Goal: Information Seeking & Learning: Learn about a topic

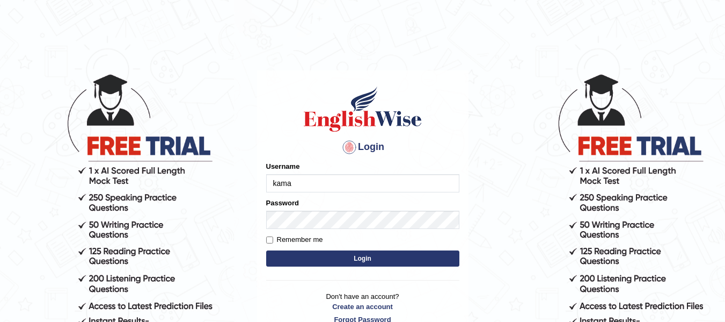
type input "kamarolanwar"
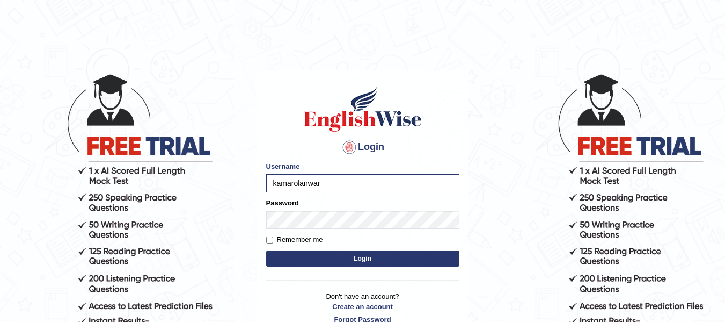
click at [398, 263] on button "Login" at bounding box center [362, 258] width 193 height 16
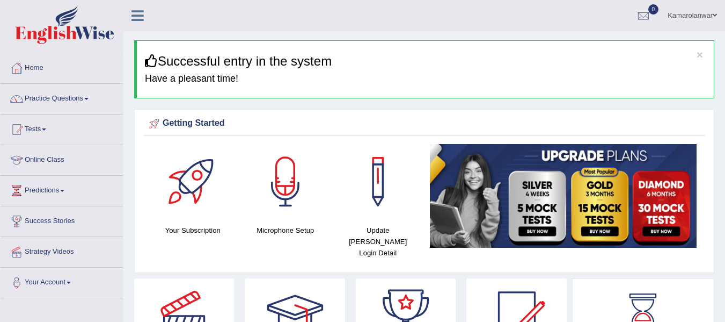
click at [34, 159] on link "Online Class" at bounding box center [62, 158] width 122 height 27
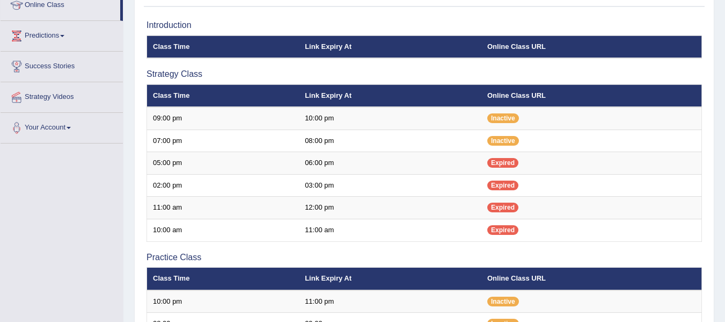
scroll to position [156, 0]
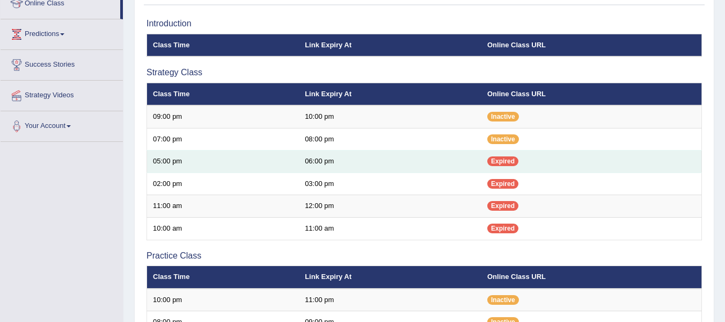
click at [501, 163] on span "Expired" at bounding box center [503, 161] width 31 height 10
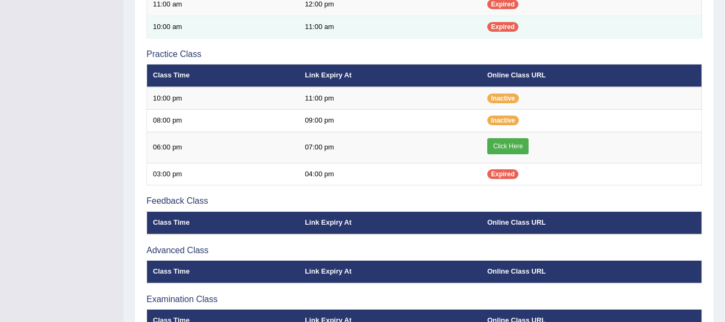
scroll to position [358, 0]
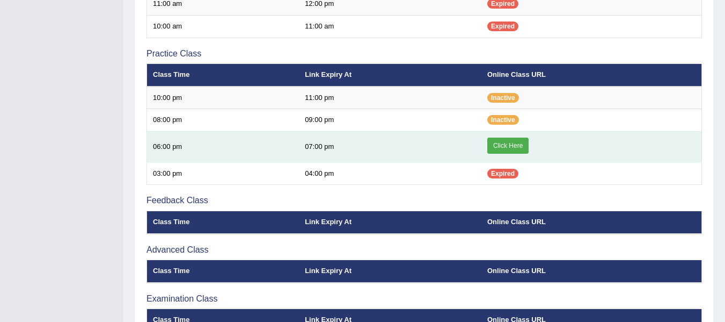
click at [506, 144] on link "Click Here" at bounding box center [508, 145] width 41 height 16
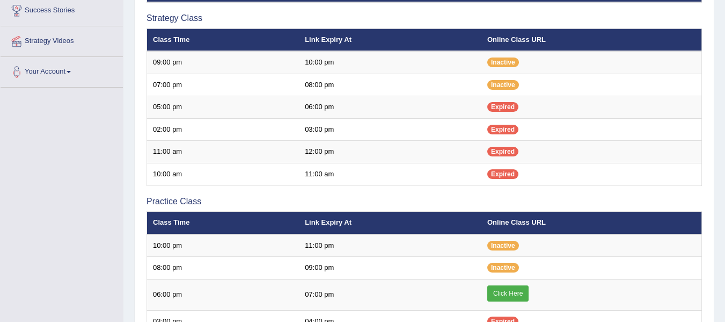
scroll to position [210, 0]
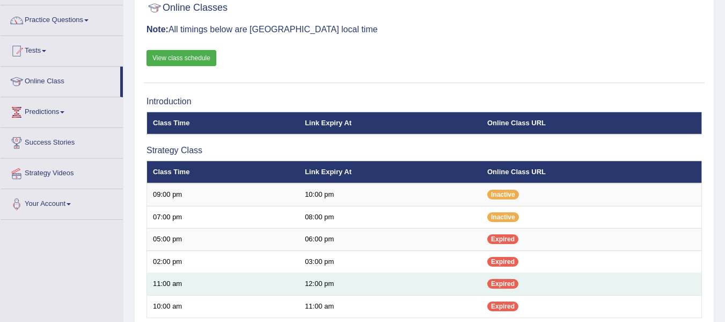
scroll to position [78, 0]
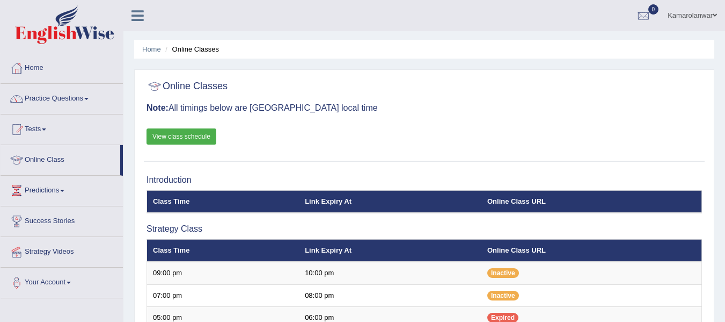
scroll to position [78, 0]
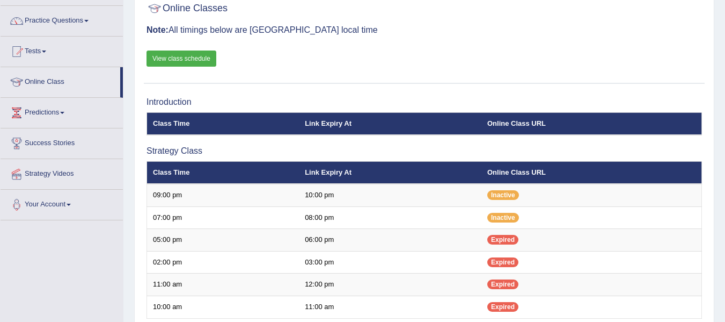
click at [186, 57] on link "View class schedule" at bounding box center [182, 58] width 70 height 16
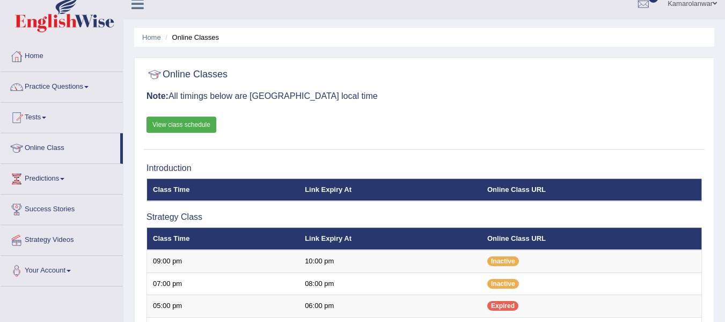
scroll to position [11, 0]
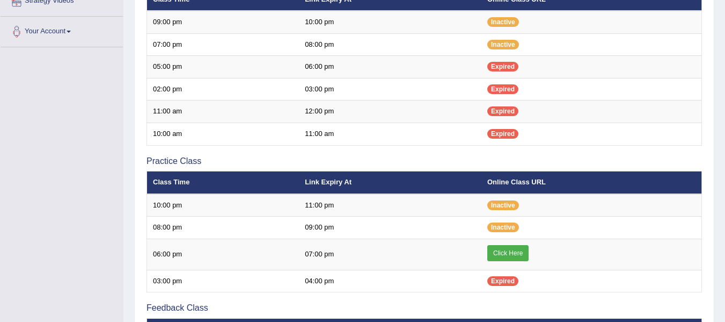
scroll to position [250, 0]
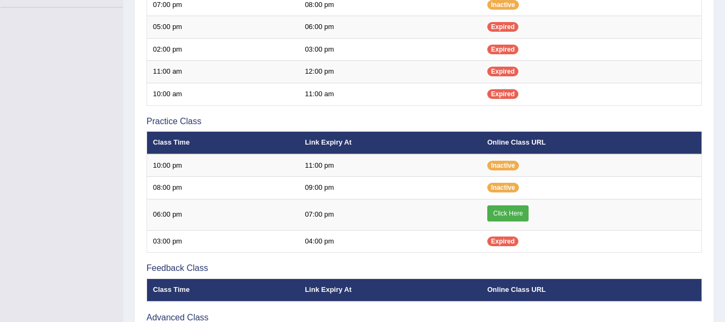
scroll to position [250, 0]
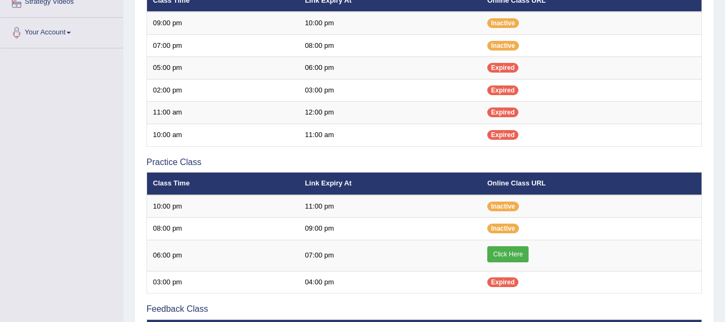
click at [385, 184] on th "Link Expiry At" at bounding box center [390, 183] width 183 height 23
click at [386, 184] on th "Link Expiry At" at bounding box center [390, 183] width 183 height 23
click at [386, 185] on th "Link Expiry At" at bounding box center [390, 183] width 183 height 23
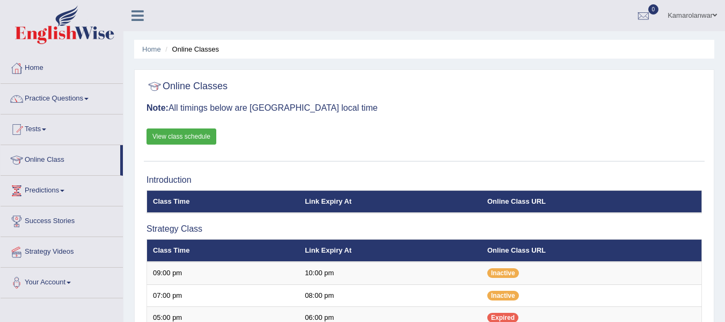
click at [47, 97] on link "Practice Questions" at bounding box center [62, 97] width 122 height 27
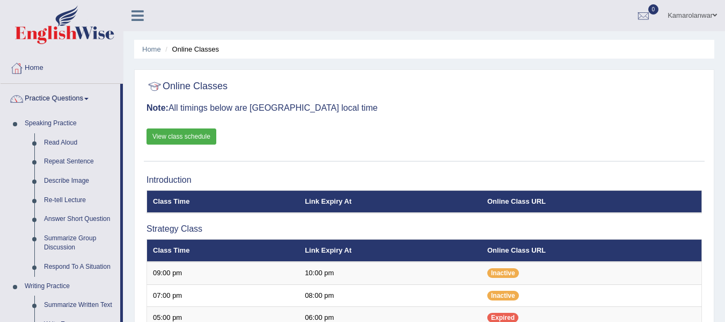
click at [52, 99] on link "Practice Questions" at bounding box center [61, 97] width 120 height 27
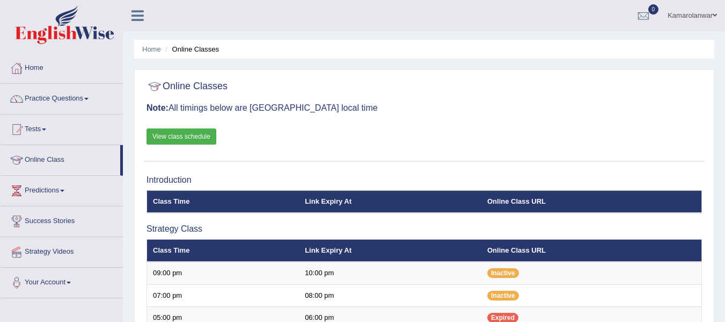
scroll to position [54, 0]
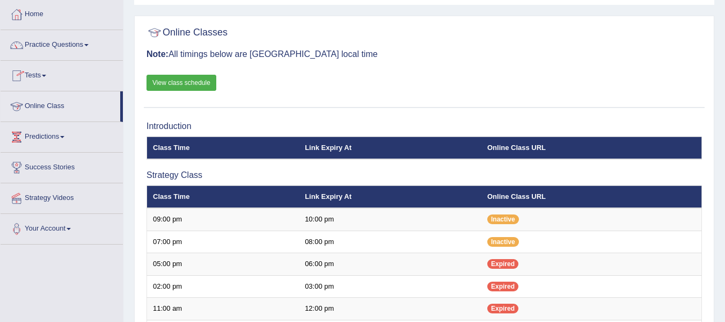
click at [176, 81] on link "View class schedule" at bounding box center [182, 83] width 70 height 16
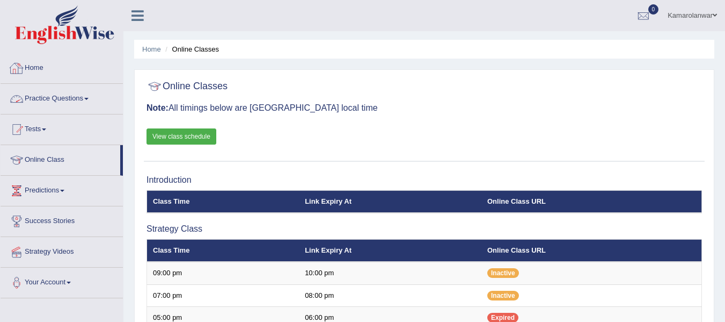
click at [197, 133] on link "View class schedule" at bounding box center [182, 136] width 70 height 16
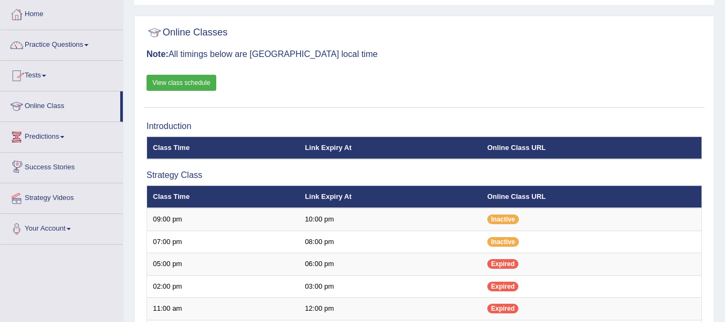
click at [38, 100] on link "Online Class" at bounding box center [61, 104] width 120 height 27
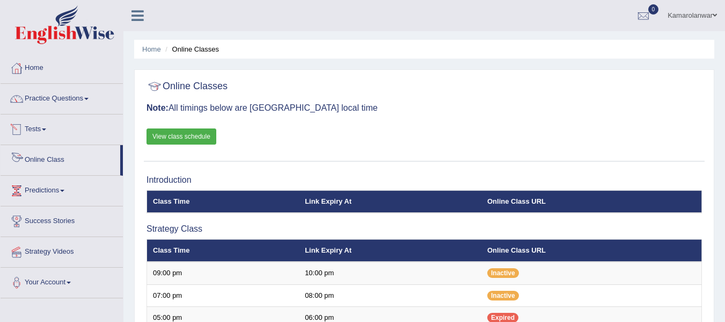
click at [42, 159] on link "Online Class" at bounding box center [61, 158] width 120 height 27
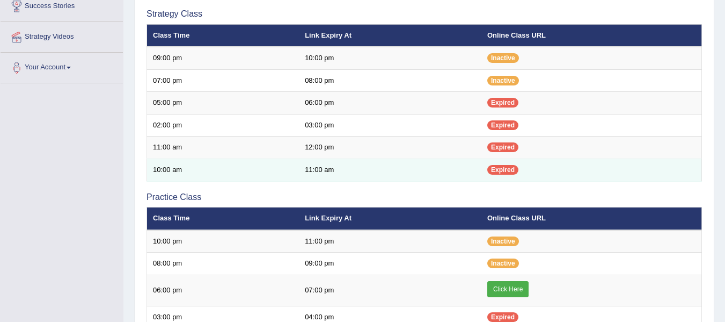
scroll to position [268, 0]
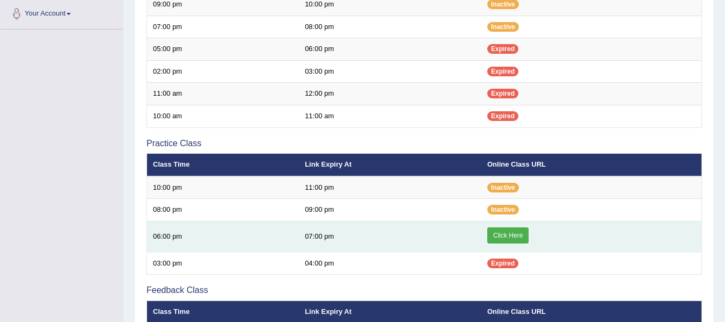
click at [511, 234] on link "Click Here" at bounding box center [508, 235] width 41 height 16
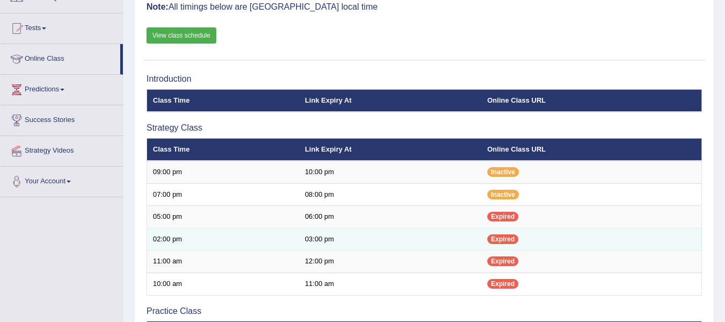
scroll to position [0, 0]
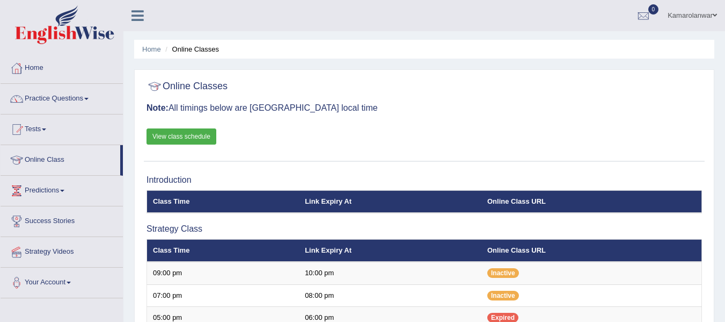
click at [187, 132] on link "View class schedule" at bounding box center [182, 136] width 70 height 16
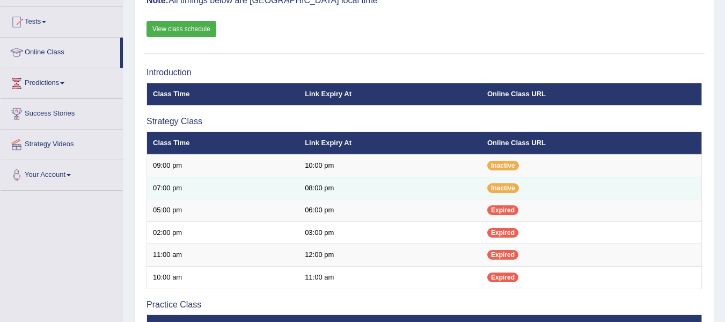
click at [186, 182] on td "07:00 pm" at bounding box center [223, 188] width 152 height 23
drag, startPoint x: 183, startPoint y: 187, endPoint x: 340, endPoint y: 197, distance: 157.6
click at [340, 197] on tr "07:00 pm 08:00 pm Inactive" at bounding box center [424, 188] width 555 height 23
click at [340, 197] on td "08:00 pm" at bounding box center [390, 188] width 183 height 23
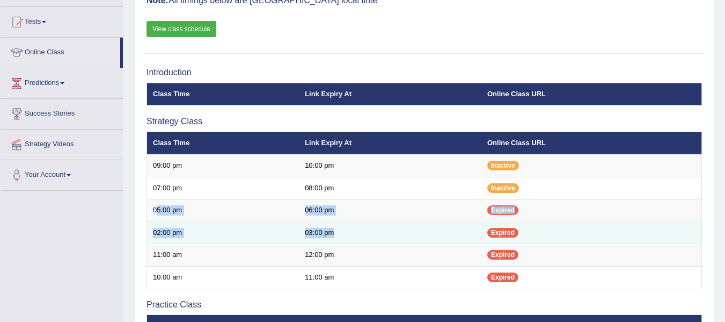
drag, startPoint x: 158, startPoint y: 210, endPoint x: 434, endPoint y: 234, distance: 277.0
click at [434, 234] on tbody "09:00 pm 10:00 pm Inactive 07:00 pm 08:00 pm Inactive" at bounding box center [424, 221] width 555 height 134
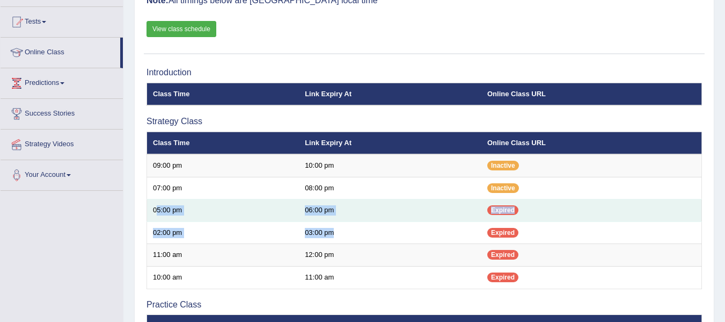
click at [385, 202] on td "06:00 pm" at bounding box center [390, 210] width 183 height 23
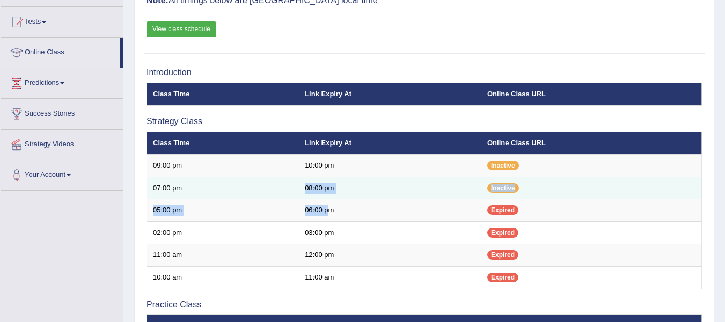
drag, startPoint x: 330, startPoint y: 200, endPoint x: 189, endPoint y: 188, distance: 141.7
click at [189, 188] on tbody "09:00 pm 10:00 pm Inactive 07:00 pm 08:00 pm Inactive" at bounding box center [424, 221] width 555 height 134
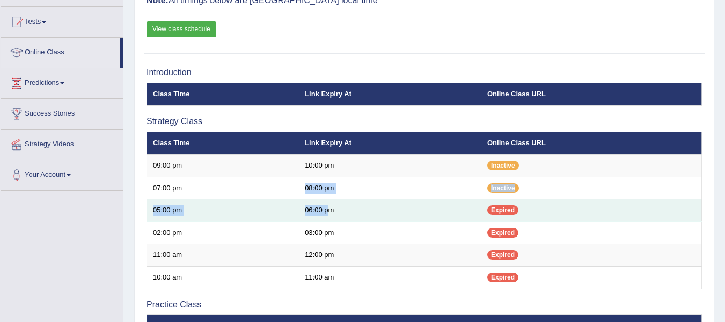
click at [172, 205] on td "05:00 pm" at bounding box center [223, 210] width 152 height 23
drag, startPoint x: 152, startPoint y: 209, endPoint x: 219, endPoint y: 216, distance: 66.9
click at [219, 216] on td "05:00 pm" at bounding box center [223, 210] width 152 height 23
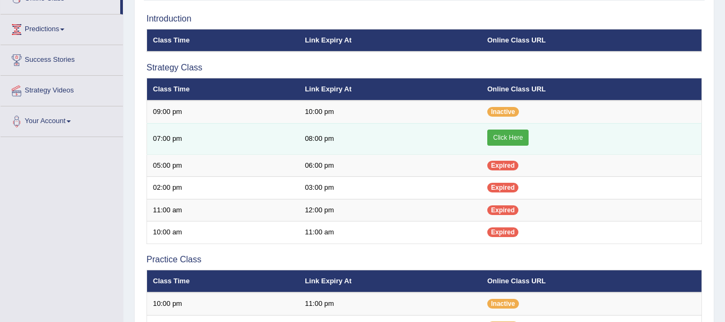
click at [506, 138] on link "Click Here" at bounding box center [508, 137] width 41 height 16
